Goal: Transaction & Acquisition: Purchase product/service

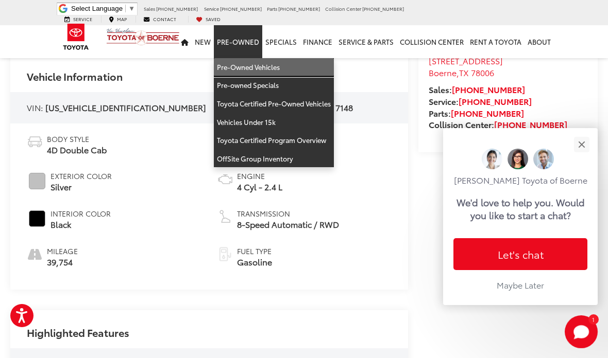
click at [241, 65] on link "Pre-Owned Vehicles" at bounding box center [274, 67] width 120 height 19
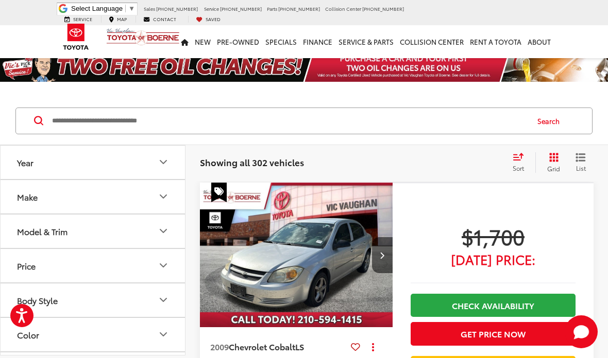
click at [129, 120] on input "Search by Make, Model, or Keyword" at bounding box center [289, 121] width 476 height 25
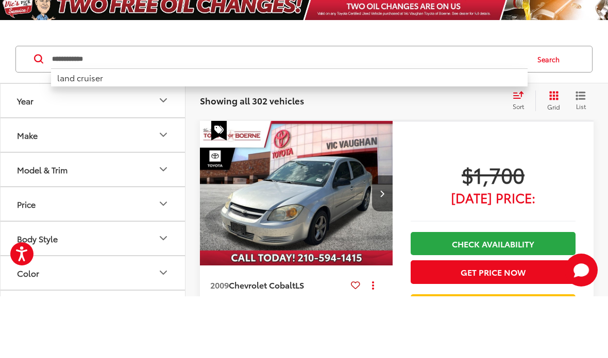
type input "**********"
click at [556, 108] on button "Search" at bounding box center [550, 121] width 47 height 26
click at [538, 108] on button "Search" at bounding box center [550, 121] width 47 height 26
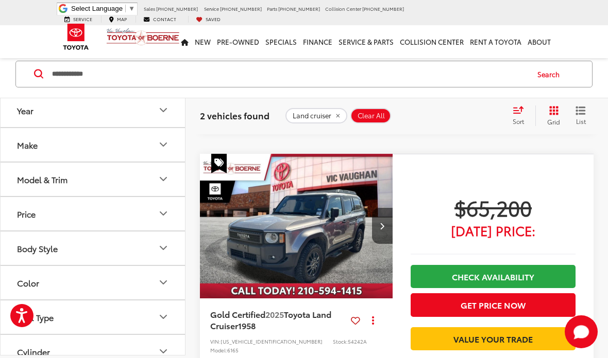
scroll to position [388, 0]
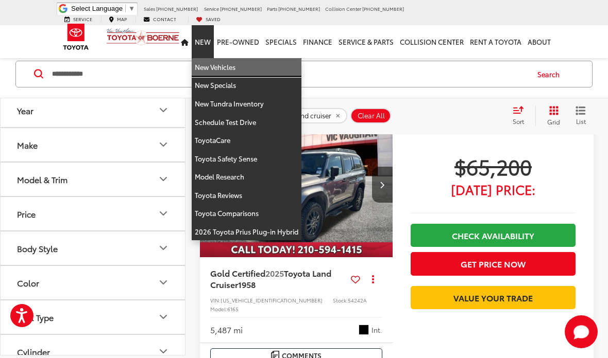
click at [213, 59] on link "New Vehicles" at bounding box center [247, 67] width 110 height 19
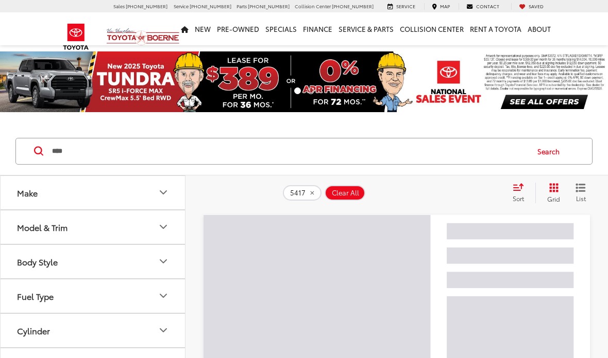
click at [89, 139] on input "****" at bounding box center [289, 151] width 476 height 25
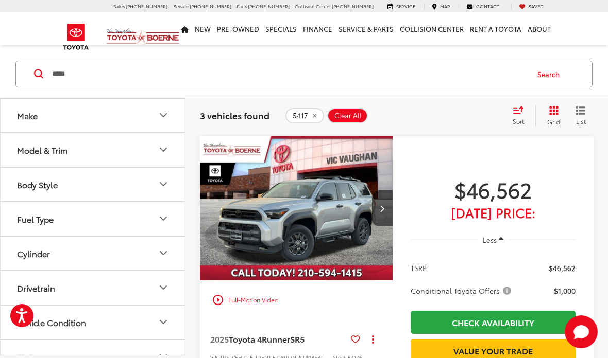
click at [552, 76] on button "Search" at bounding box center [550, 74] width 47 height 26
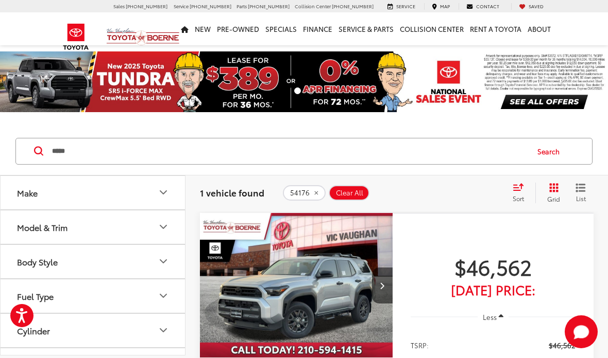
click at [133, 154] on input "*****" at bounding box center [289, 151] width 476 height 25
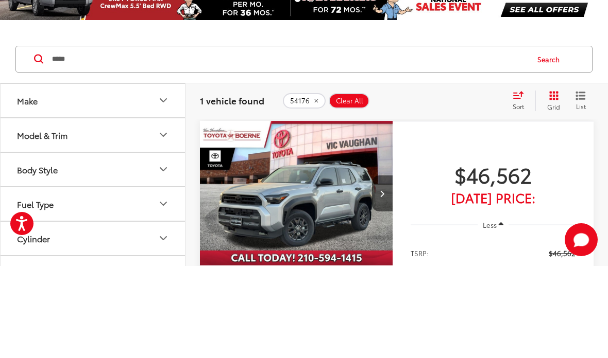
type input "*****"
click at [550, 139] on button "Search" at bounding box center [550, 152] width 47 height 26
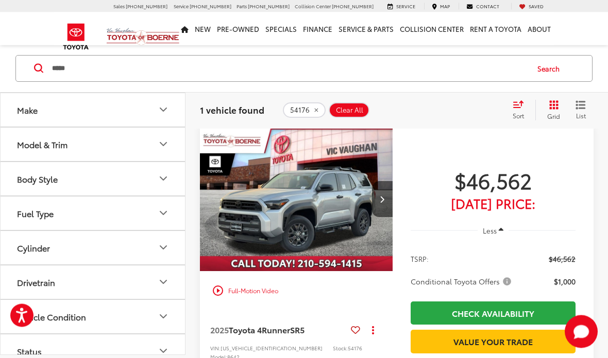
scroll to position [82, 0]
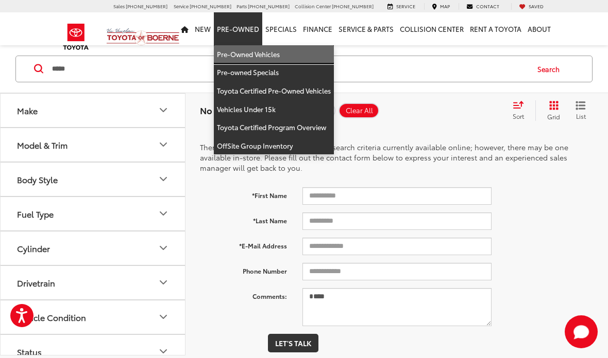
click at [238, 54] on link "Pre-Owned Vehicles" at bounding box center [274, 54] width 120 height 19
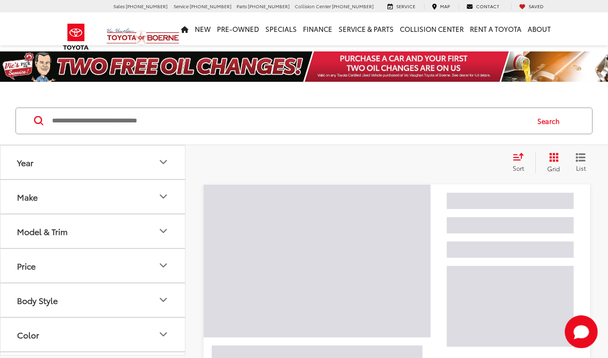
click at [87, 119] on input "Search by Make, Model, or Keyword" at bounding box center [289, 121] width 476 height 25
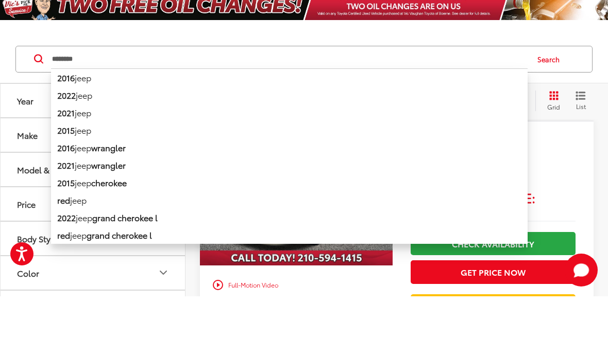
click at [556, 108] on button "Search" at bounding box center [550, 121] width 47 height 26
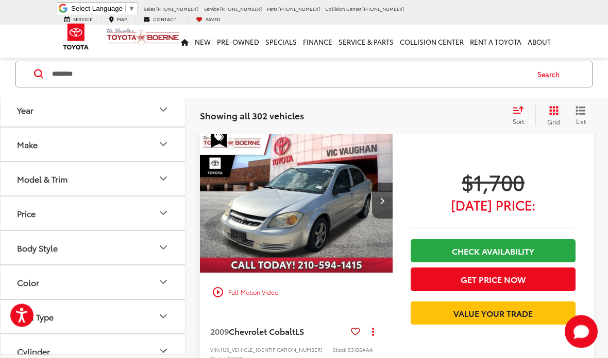
scroll to position [47, 0]
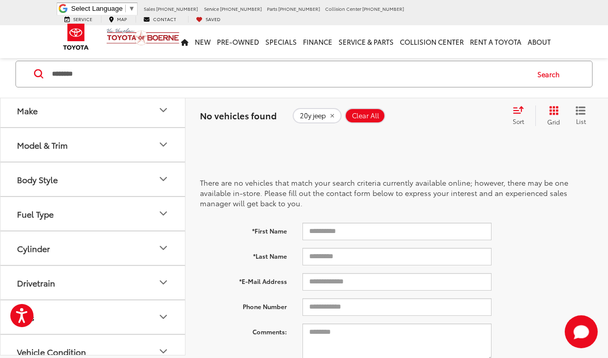
click at [107, 77] on input "********" at bounding box center [289, 74] width 476 height 25
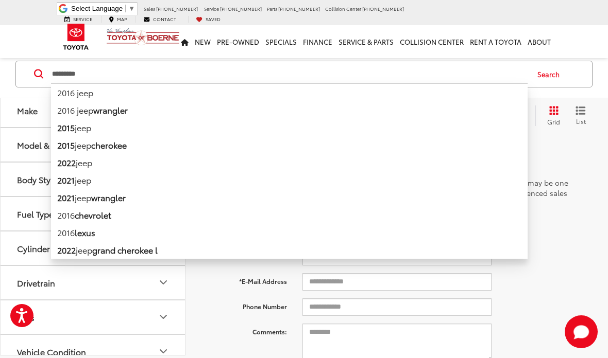
type input "*********"
click at [545, 77] on button "Search" at bounding box center [550, 74] width 47 height 26
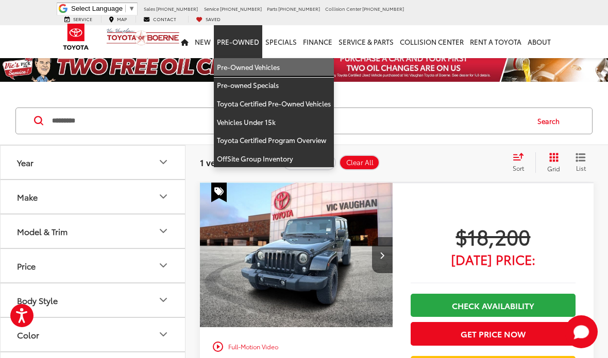
click at [236, 58] on link "Pre-Owned Vehicles" at bounding box center [274, 67] width 120 height 19
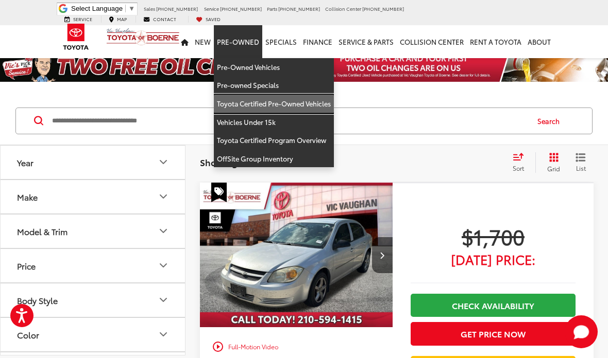
click at [238, 99] on link "Toyota Certified Pre-Owned Vehicles" at bounding box center [274, 104] width 120 height 19
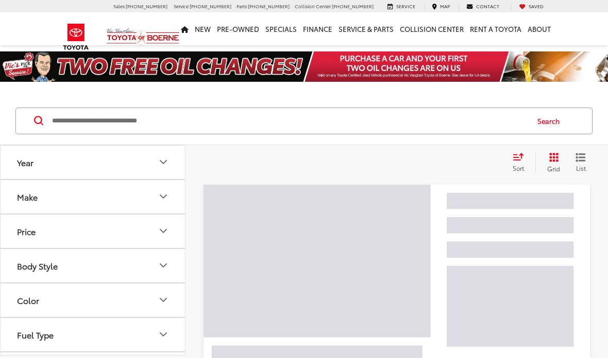
click at [94, 123] on input "Search by Make, Model, or Keyword" at bounding box center [289, 121] width 476 height 25
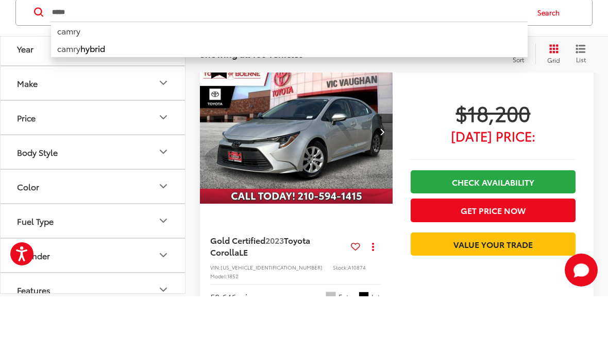
type input "*****"
click at [550, 64] on button "Search" at bounding box center [550, 74] width 47 height 26
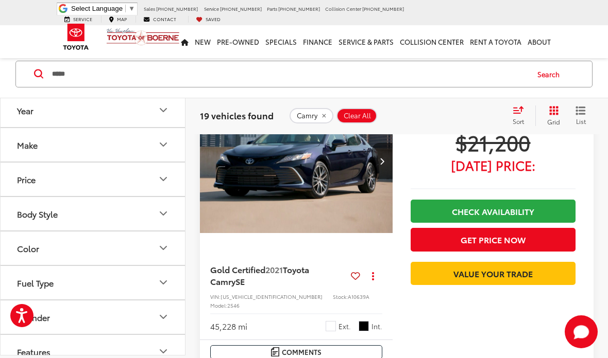
scroll to position [817, 0]
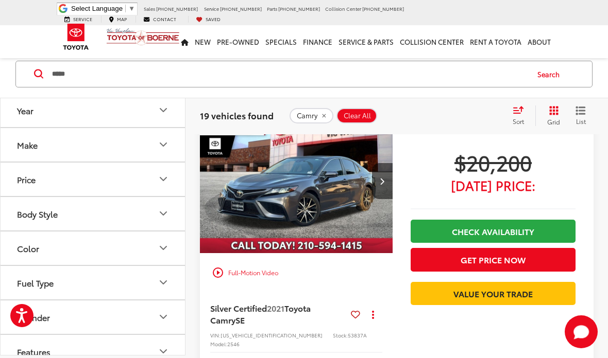
scroll to position [76, 0]
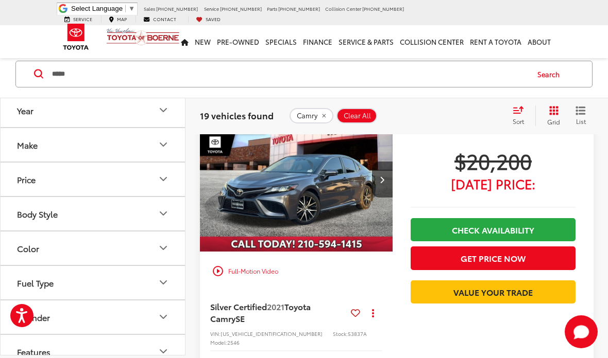
click at [253, 180] on img "2021 Toyota Camry SE 0" at bounding box center [296, 180] width 194 height 146
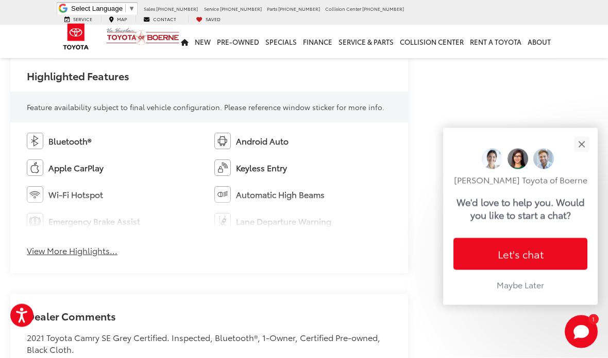
scroll to position [616, 0]
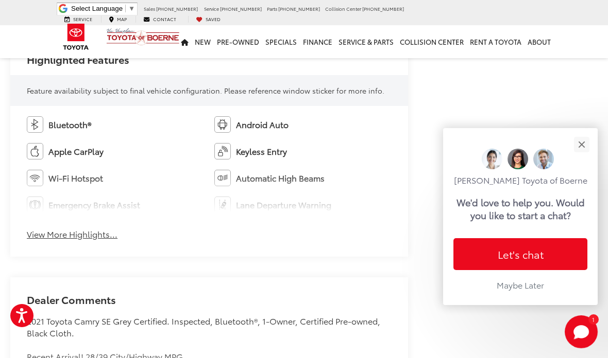
click at [65, 236] on button "View More Highlights..." at bounding box center [72, 235] width 91 height 12
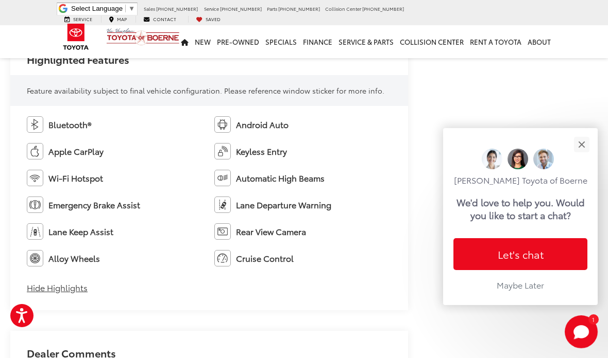
click at [584, 156] on button "Close" at bounding box center [581, 144] width 22 height 22
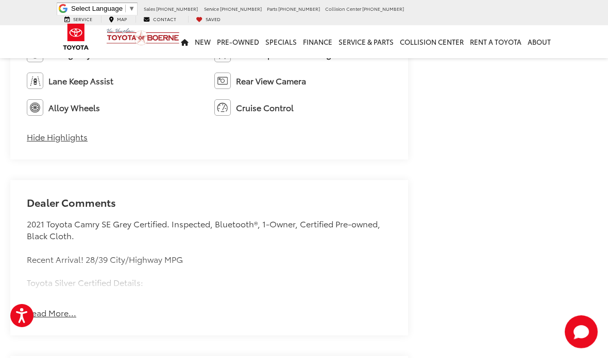
scroll to position [770, 0]
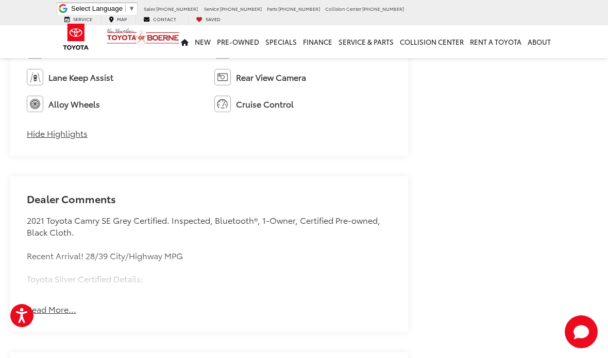
click at [46, 301] on div "Dealer Comments 2021 Toyota Camry SE Grey Certified. Inspected, Bluetooth®, 1-O…" at bounding box center [209, 255] width 398 height 156
click at [49, 304] on button "Read More..." at bounding box center [51, 310] width 49 height 12
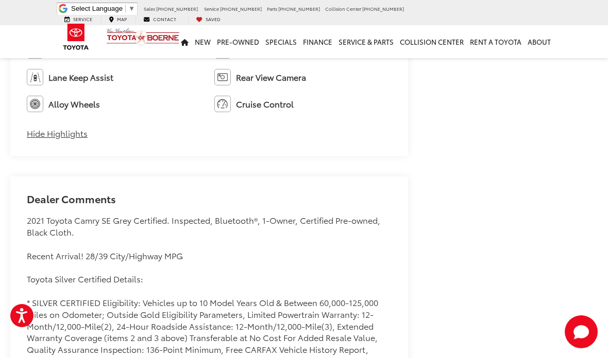
scroll to position [811, 0]
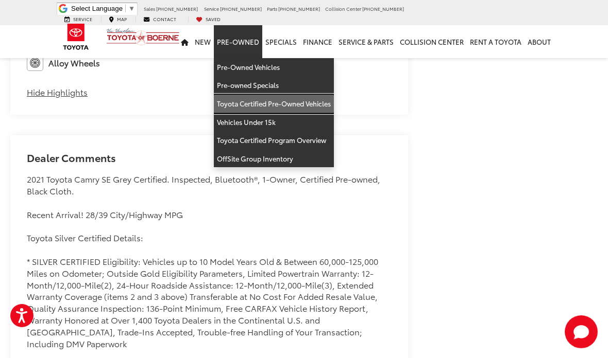
click at [258, 98] on link "Toyota Certified Pre-Owned Vehicles" at bounding box center [274, 104] width 120 height 19
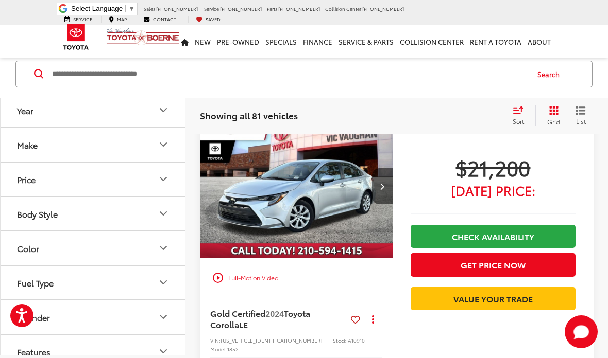
scroll to position [1857, 0]
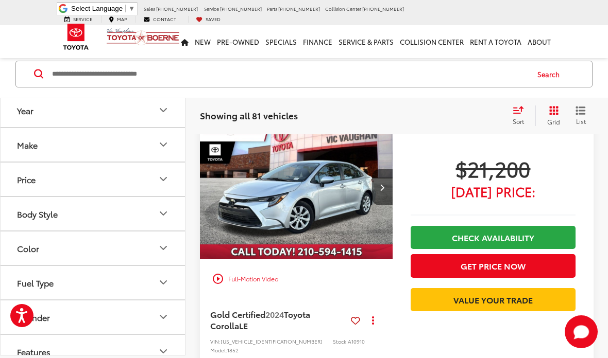
click at [296, 189] on img "2024 Toyota Corolla LE 0" at bounding box center [296, 188] width 194 height 146
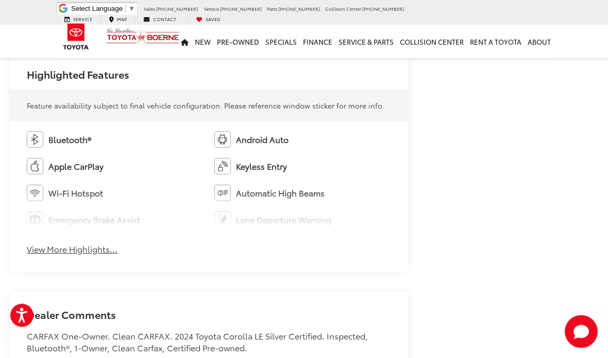
scroll to position [629, 0]
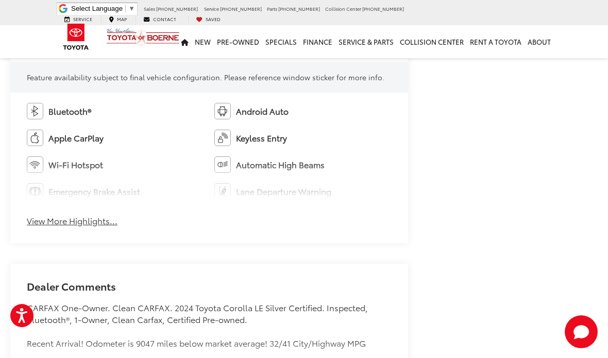
click at [56, 224] on button "View More Highlights..." at bounding box center [72, 221] width 91 height 12
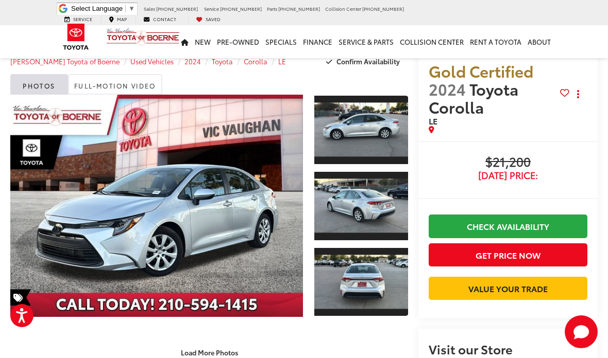
scroll to position [0, 0]
